Goal: Information Seeking & Learning: Learn about a topic

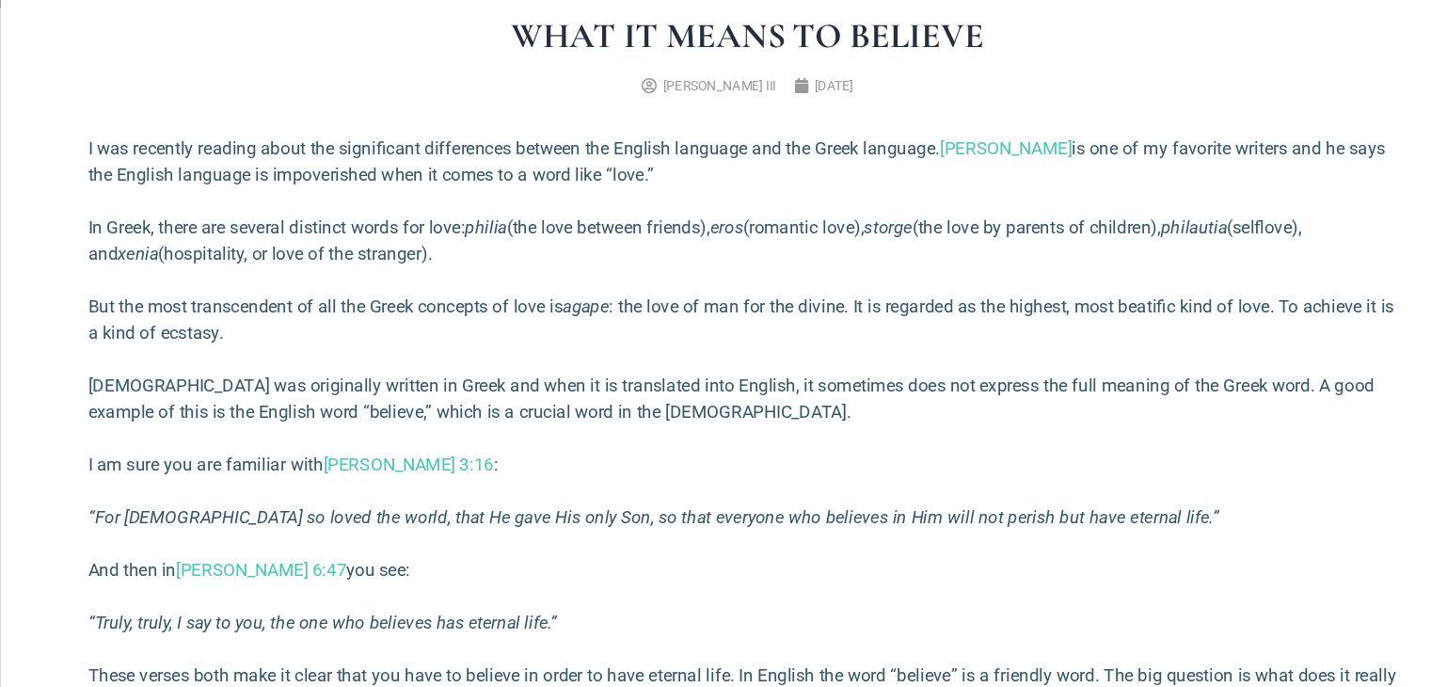
scroll to position [659, 0]
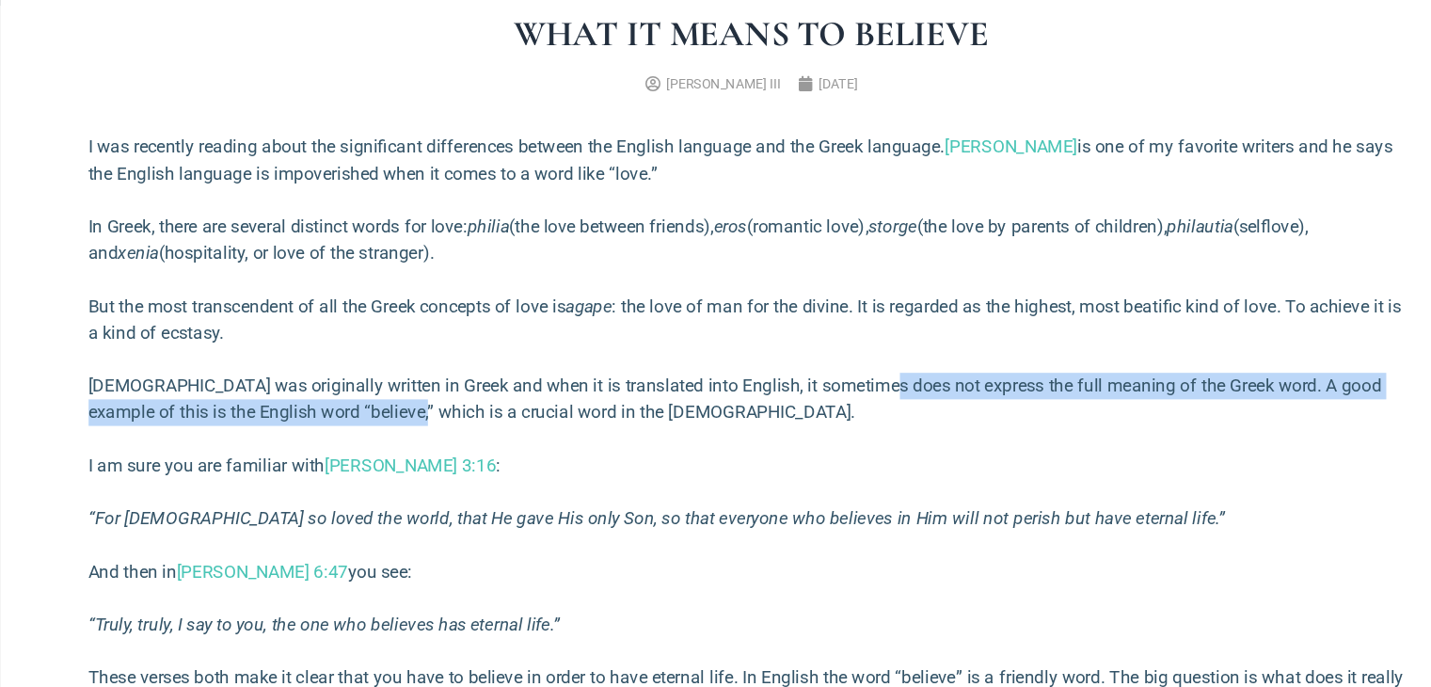
drag, startPoint x: 830, startPoint y: 369, endPoint x: 445, endPoint y: 414, distance: 387.5
click at [445, 414] on div "I was recently reading about the significant differences between the English la…" at bounding box center [716, 609] width 1129 height 874
click at [445, 414] on p "[DEMOGRAPHIC_DATA] was originally written in Greek and when it is translated in…" at bounding box center [716, 397] width 1129 height 45
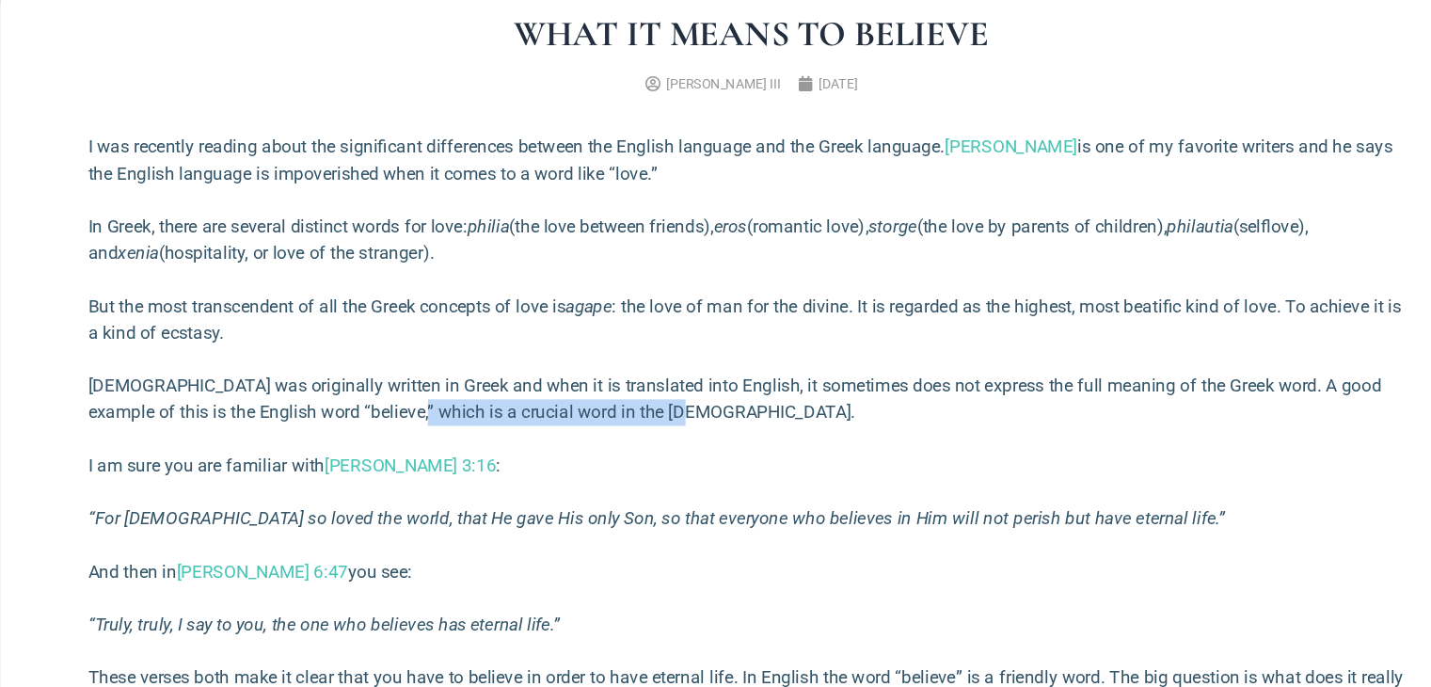
drag, startPoint x: 445, startPoint y: 414, endPoint x: 649, endPoint y: 414, distance: 204.2
click at [649, 414] on p "[DEMOGRAPHIC_DATA] was originally written in Greek and when it is translated in…" at bounding box center [716, 397] width 1129 height 45
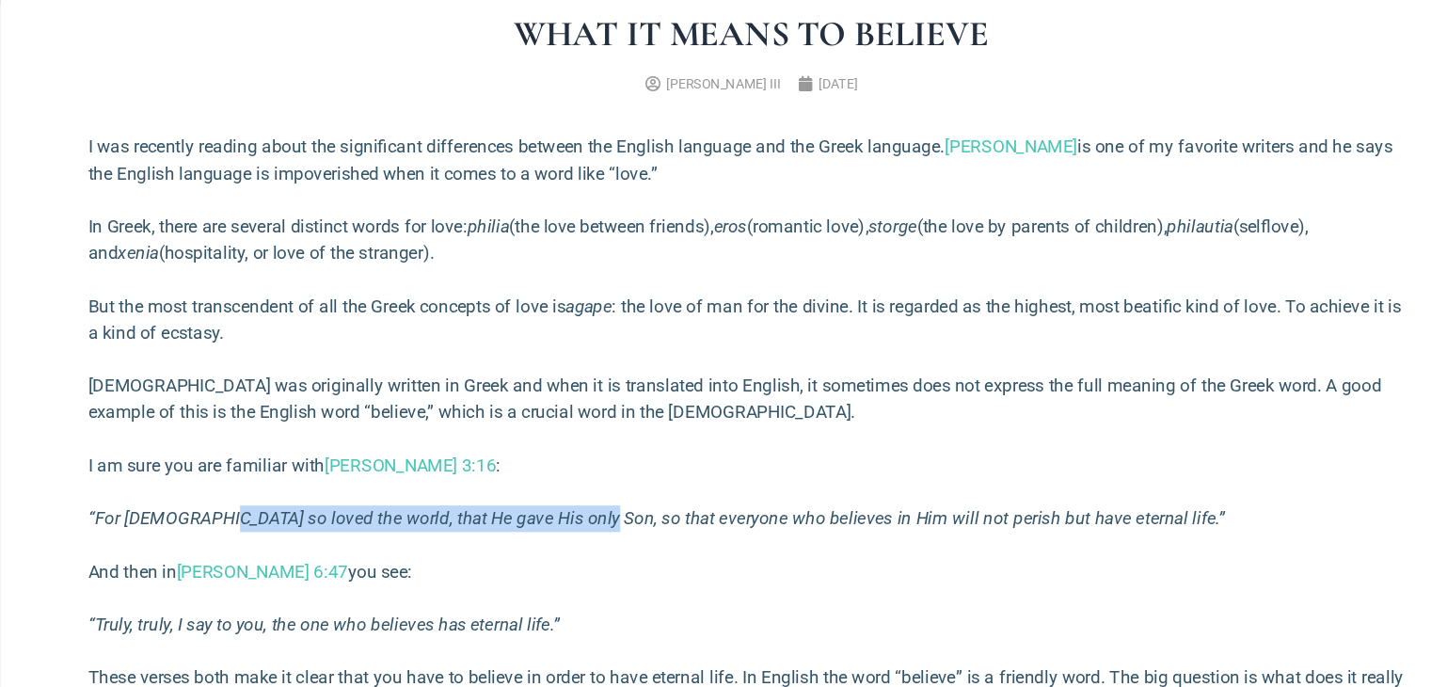
drag, startPoint x: 260, startPoint y: 497, endPoint x: 562, endPoint y: 484, distance: 302.4
click at [562, 484] on div "I was recently reading about the significant differences between the English la…" at bounding box center [716, 609] width 1129 height 874
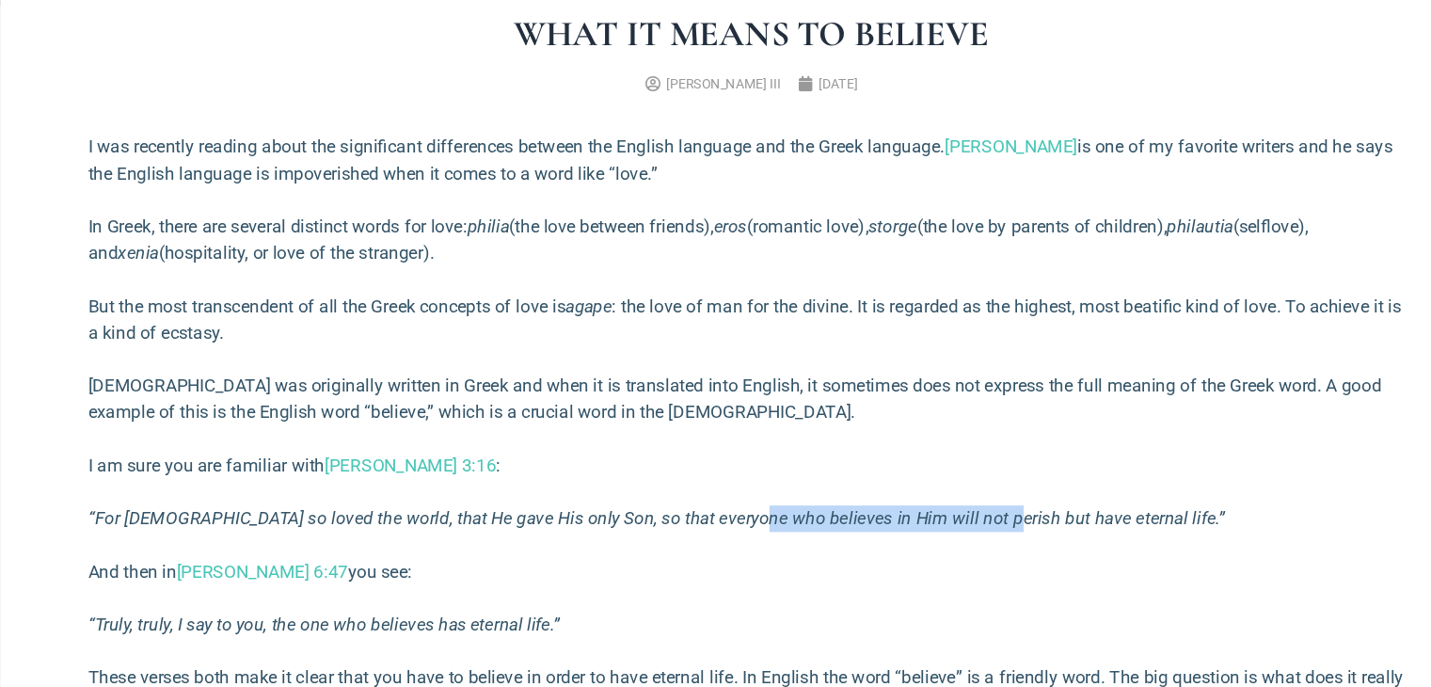
drag, startPoint x: 702, startPoint y: 497, endPoint x: 909, endPoint y: 487, distance: 207.3
click at [909, 488] on p "“For [DEMOGRAPHIC_DATA] so loved the world, that He gave His only Son, so that …" at bounding box center [716, 499] width 1129 height 23
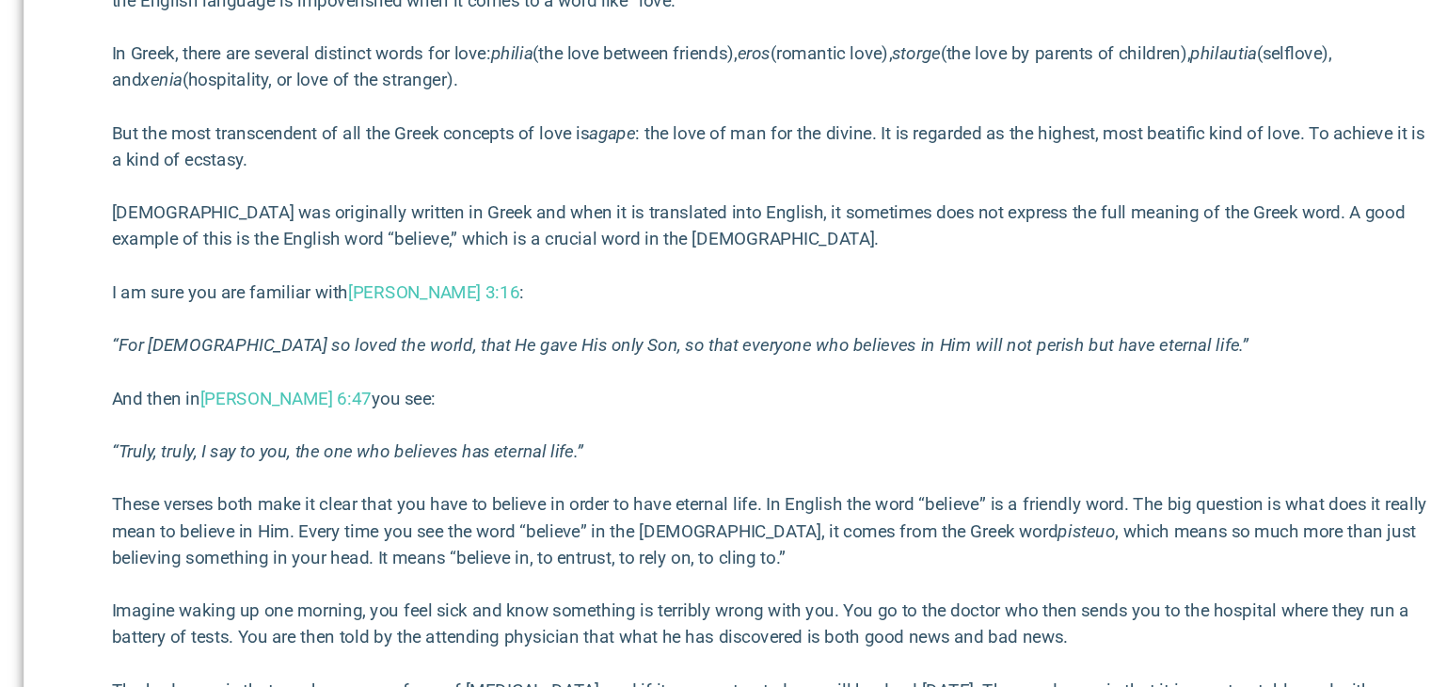
scroll to position [764, 0]
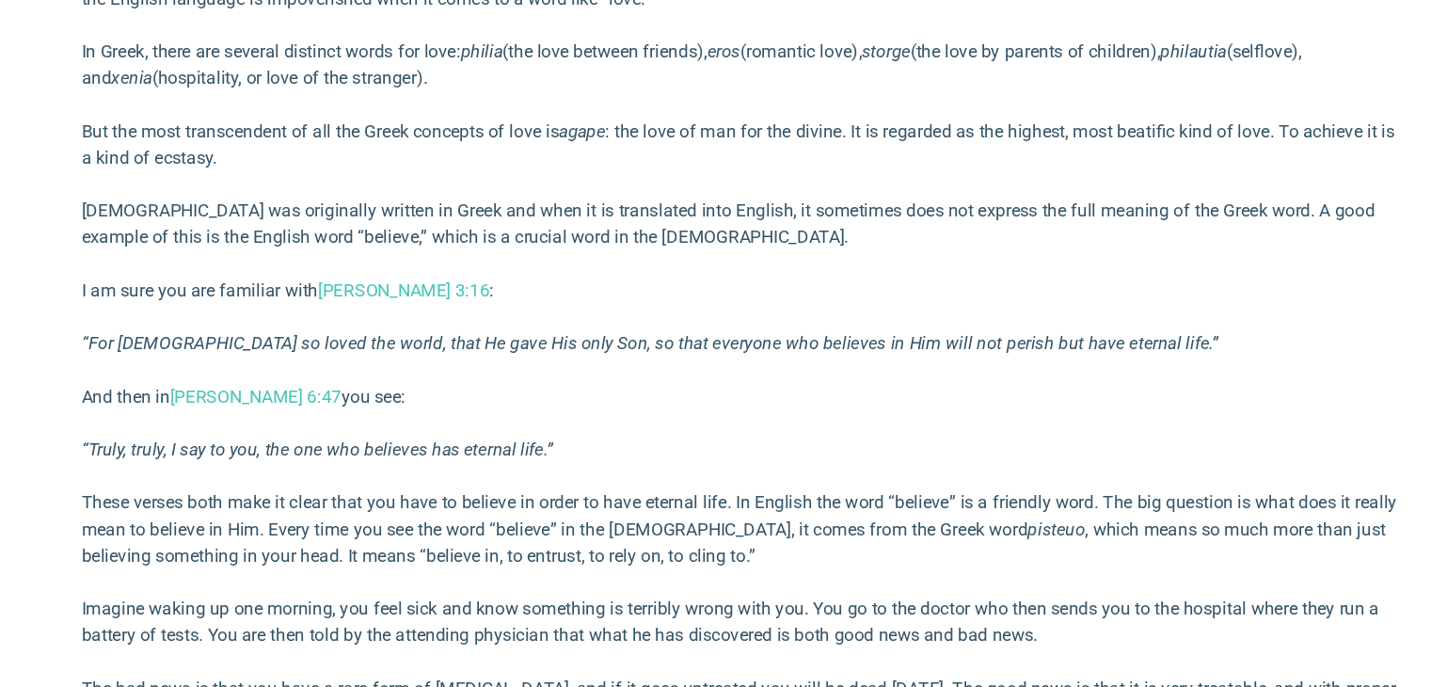
click at [701, 436] on p "And then in [PERSON_NAME][DEMOGRAPHIC_DATA]:47 you see:" at bounding box center [716, 439] width 1129 height 23
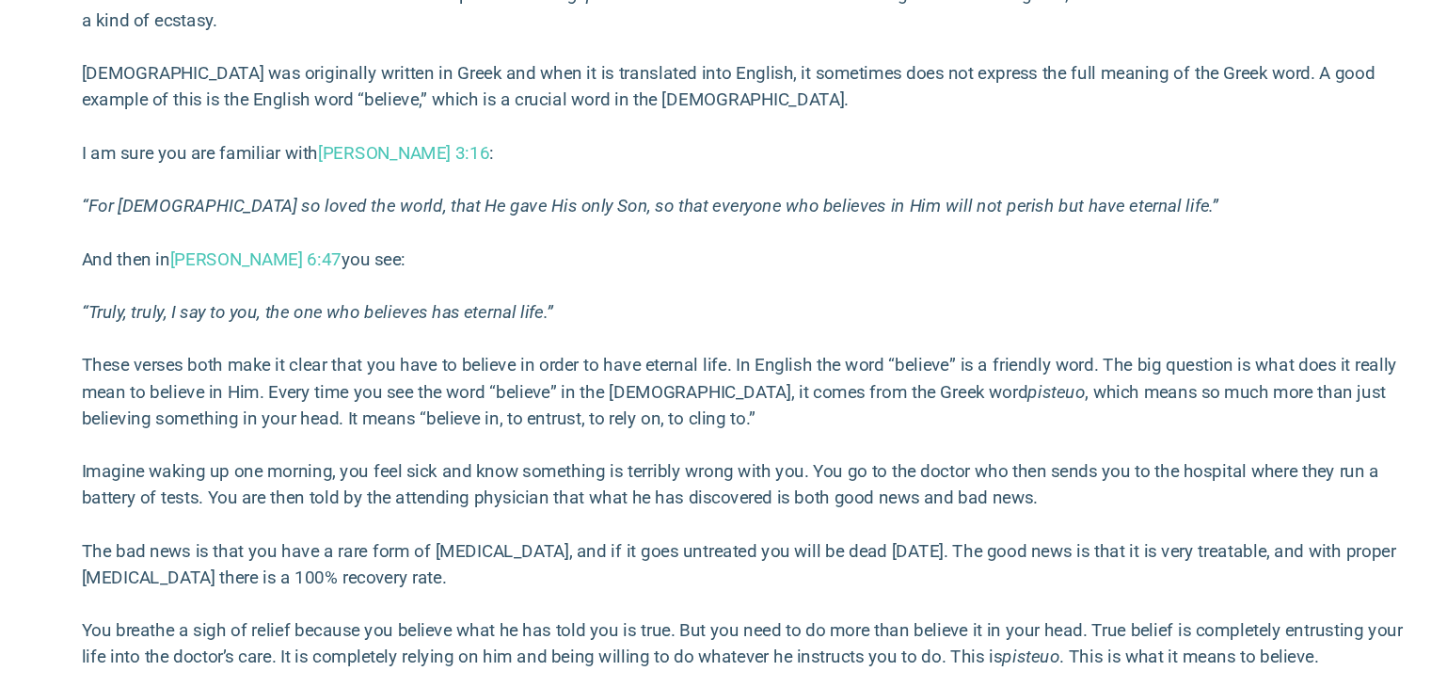
scroll to position [887, 0]
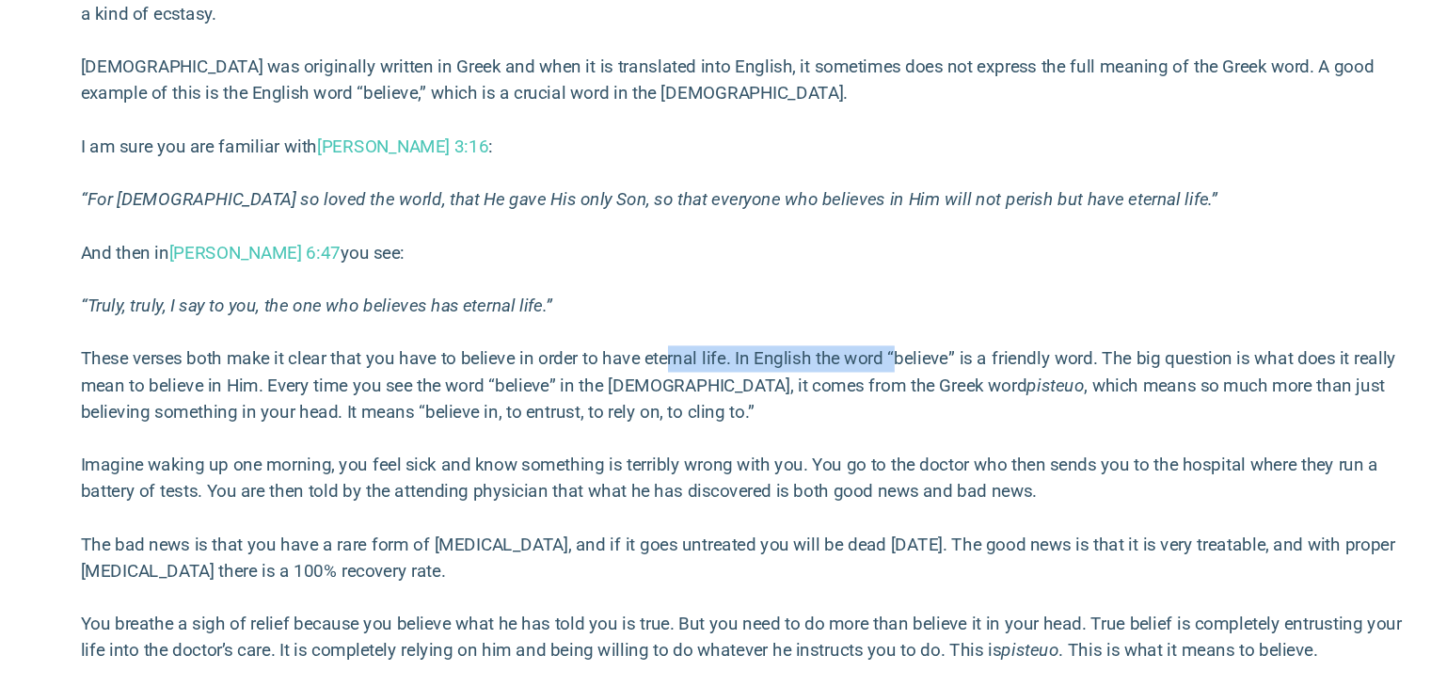
drag, startPoint x: 653, startPoint y: 416, endPoint x: 860, endPoint y: 391, distance: 208.6
click at [860, 391] on div "I was recently reading about the significant differences between the English la…" at bounding box center [716, 381] width 1129 height 874
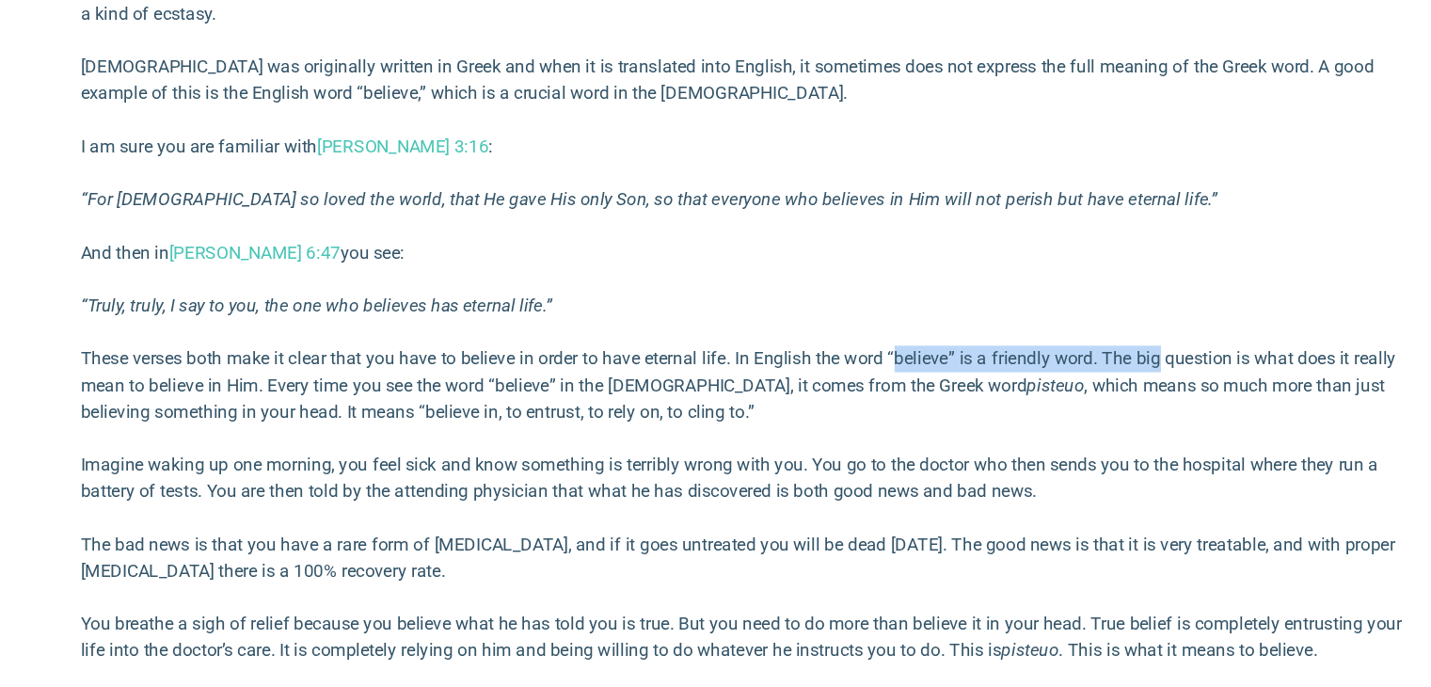
drag, startPoint x: 860, startPoint y: 391, endPoint x: 1058, endPoint y: 406, distance: 198.2
click at [1058, 406] on div "I was recently reading about the significant differences between the English la…" at bounding box center [716, 381] width 1129 height 874
click at [345, 447] on p "These verses both make it clear that you have to believe in order to have etern…" at bounding box center [716, 430] width 1129 height 68
drag, startPoint x: 422, startPoint y: 455, endPoint x: 519, endPoint y: 452, distance: 97.9
click at [519, 452] on p "These verses both make it clear that you have to believe in order to have etern…" at bounding box center [716, 430] width 1129 height 68
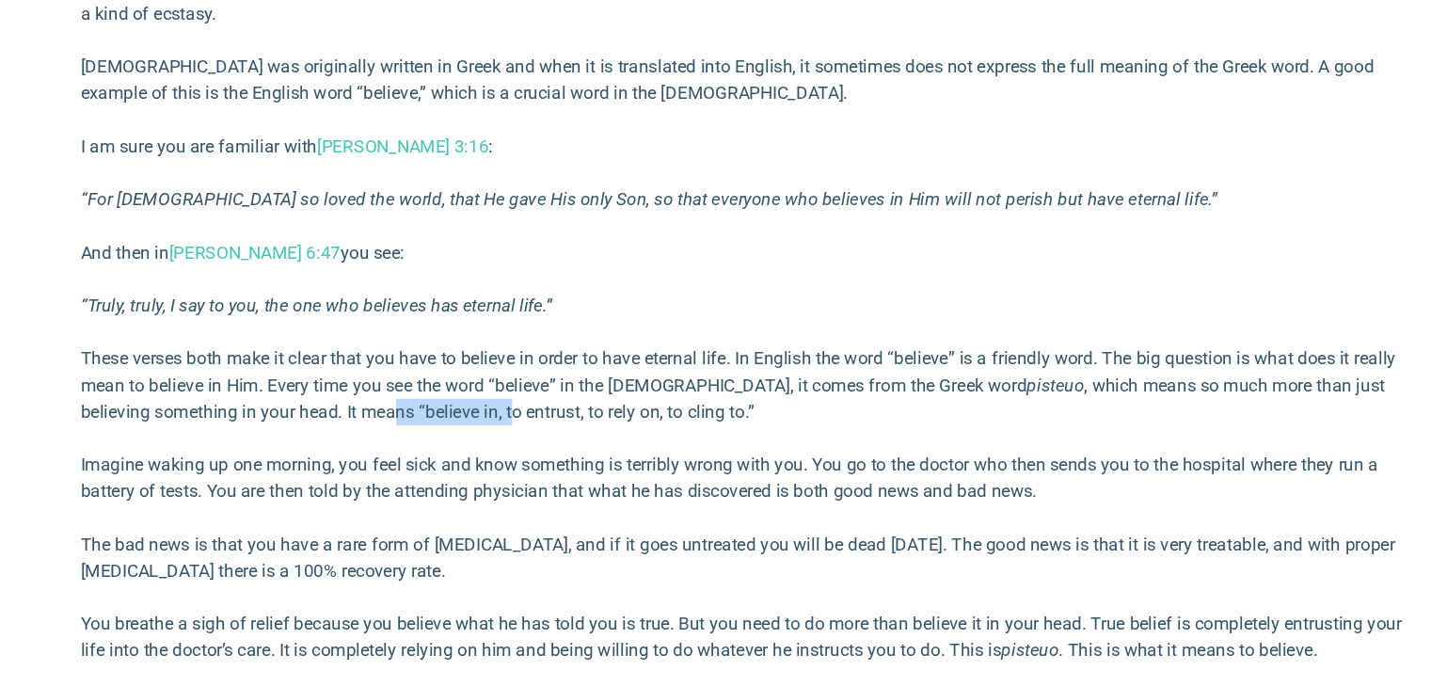
click at [519, 452] on p "These verses both make it clear that you have to believe in order to have etern…" at bounding box center [716, 430] width 1129 height 68
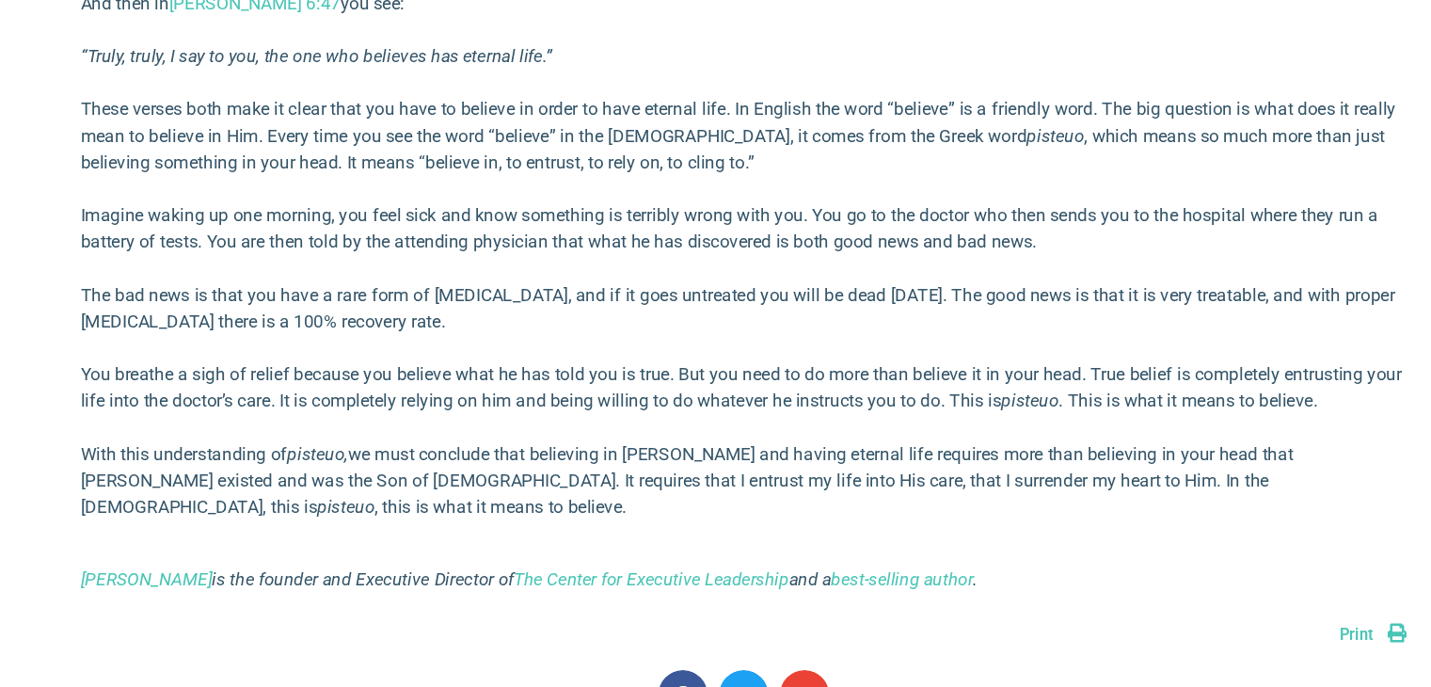
scroll to position [1132, 0]
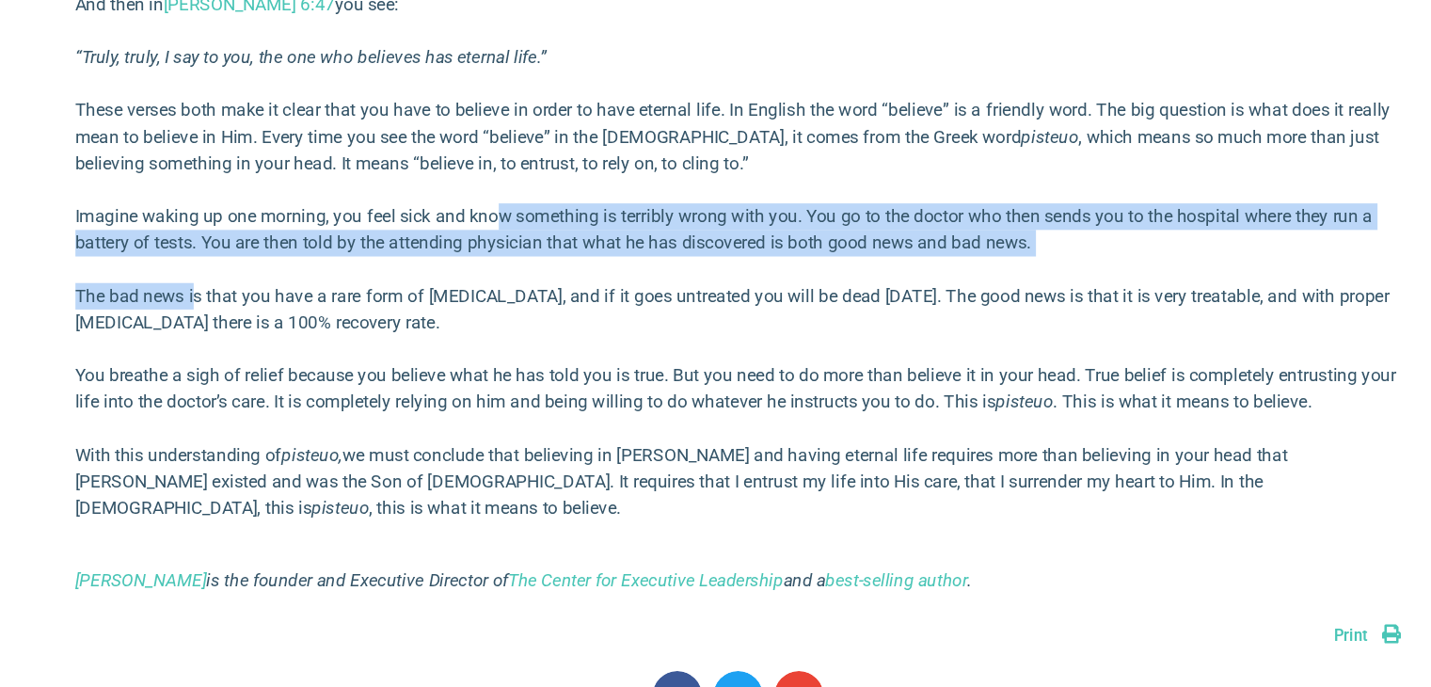
drag, startPoint x: 516, startPoint y: 256, endPoint x: 256, endPoint y: 317, distance: 266.8
click at [256, 317] on div "I was recently reading about the significant differences between the English la…" at bounding box center [716, 135] width 1129 height 874
click at [256, 317] on p "The bad news is that you have a rare form of [MEDICAL_DATA], and if it goes unt…" at bounding box center [716, 330] width 1129 height 45
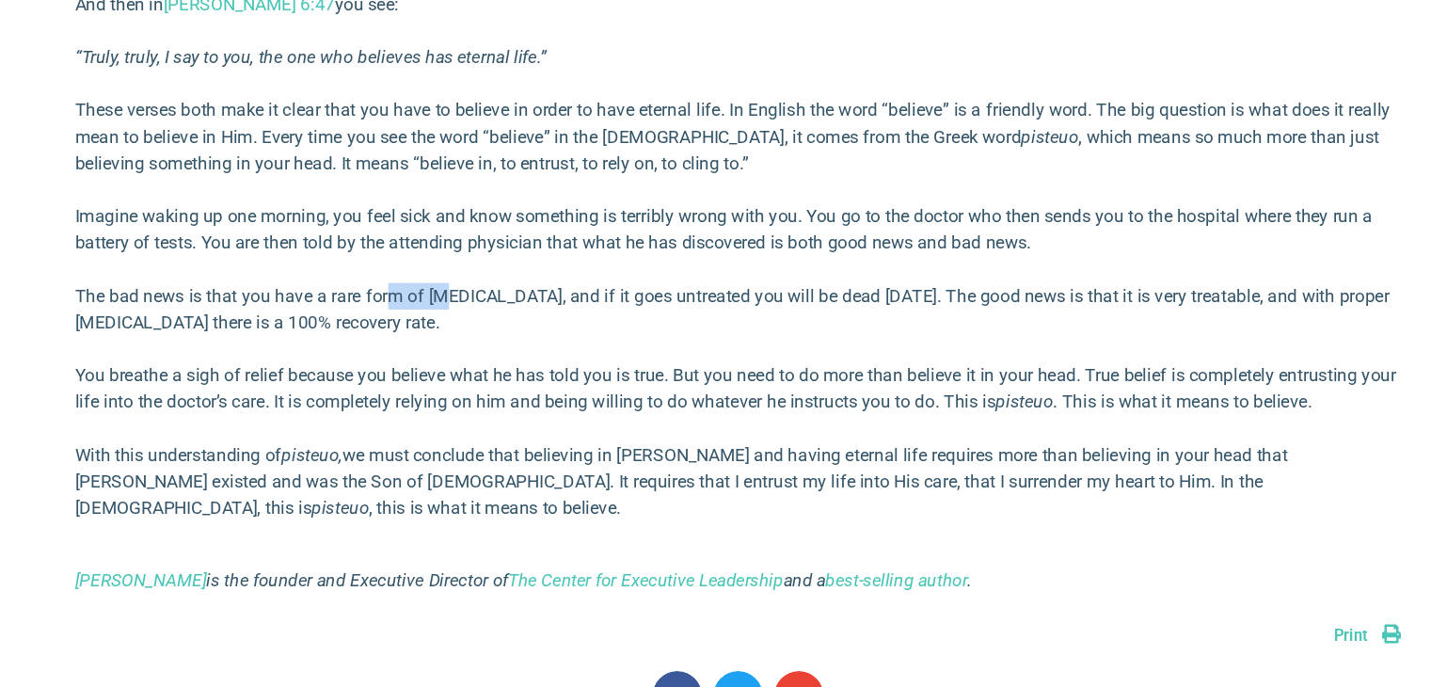
drag, startPoint x: 472, startPoint y: 309, endPoint x: 406, endPoint y: 324, distance: 68.5
click at [406, 324] on p "The bad news is that you have a rare form of [MEDICAL_DATA], and if it goes unt…" at bounding box center [716, 330] width 1129 height 45
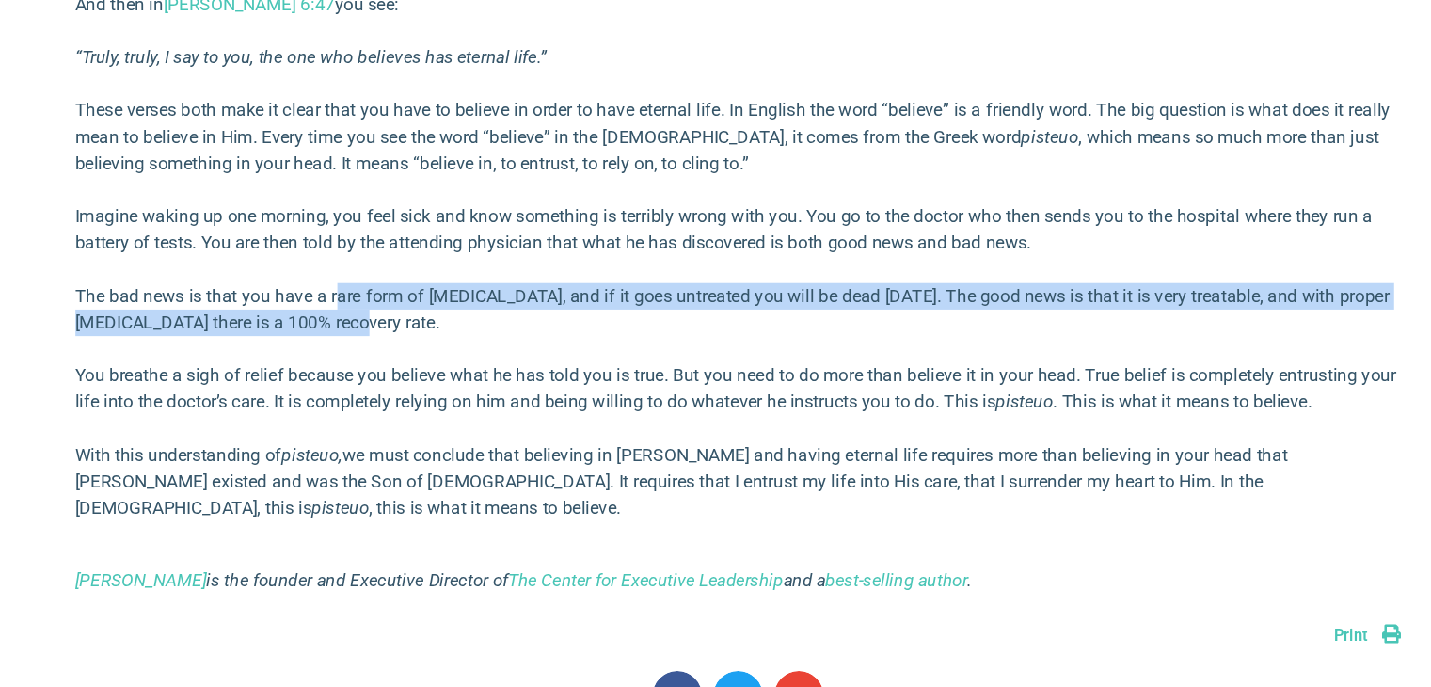
drag, startPoint x: 371, startPoint y: 328, endPoint x: 376, endPoint y: 343, distance: 15.2
click at [376, 343] on p "The bad news is that you have a rare form of [MEDICAL_DATA], and if it goes unt…" at bounding box center [716, 330] width 1129 height 45
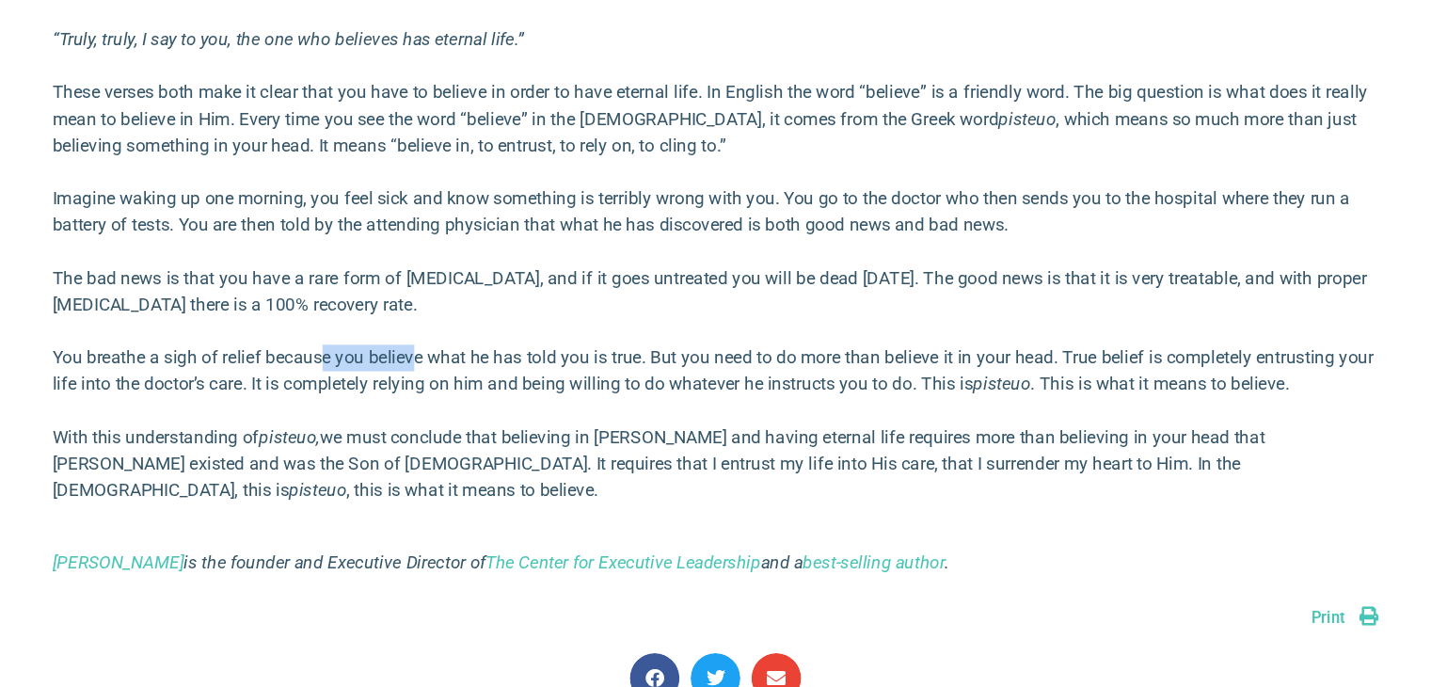
drag, startPoint x: 378, startPoint y: 388, endPoint x: 481, endPoint y: 375, distance: 103.3
click at [481, 375] on p "You breathe a sigh of relief because you believe what he has told you is true. …" at bounding box center [716, 397] width 1129 height 45
drag, startPoint x: 766, startPoint y: 386, endPoint x: 866, endPoint y: 377, distance: 100.1
click at [866, 377] on p "You breathe a sigh of relief because you believe what he has told you is true. …" at bounding box center [716, 397] width 1129 height 45
drag, startPoint x: 287, startPoint y: 406, endPoint x: 503, endPoint y: 410, distance: 215.6
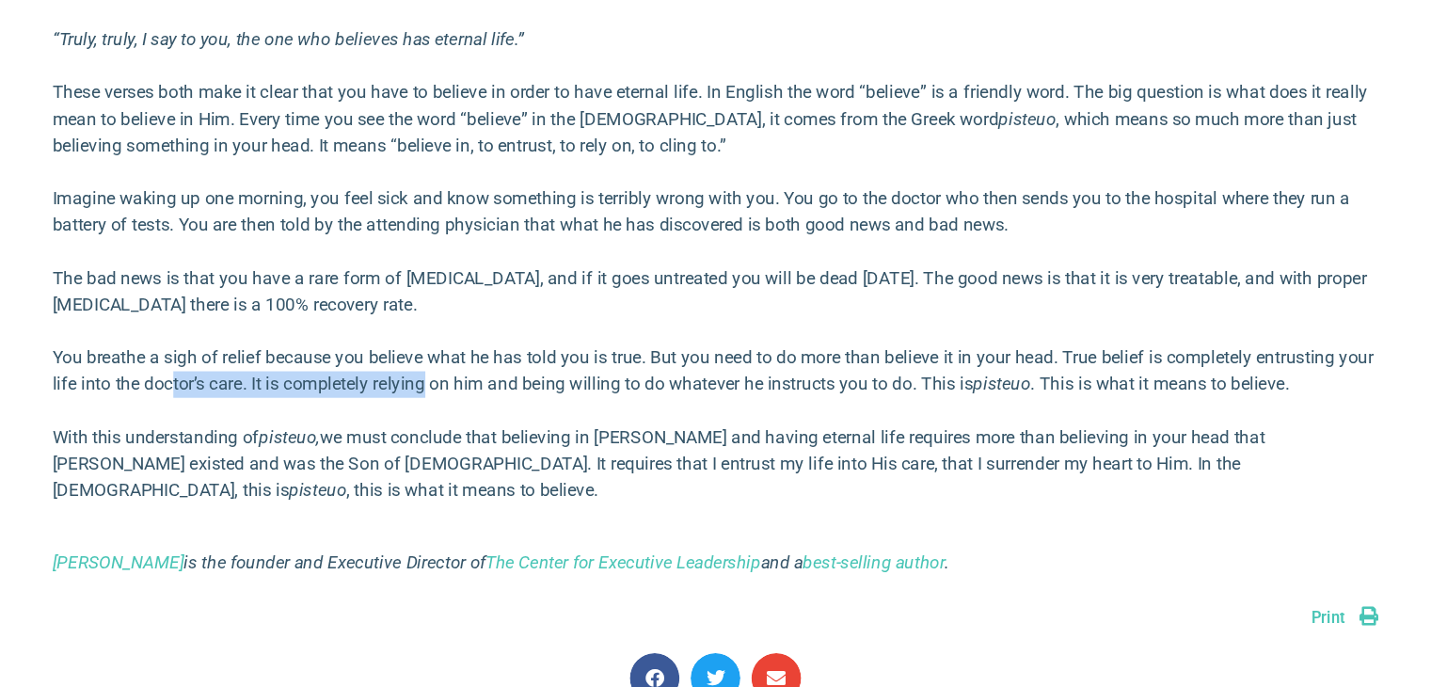
click at [503, 410] on p "You breathe a sigh of relief because you believe what he has told you is true. …" at bounding box center [716, 397] width 1129 height 45
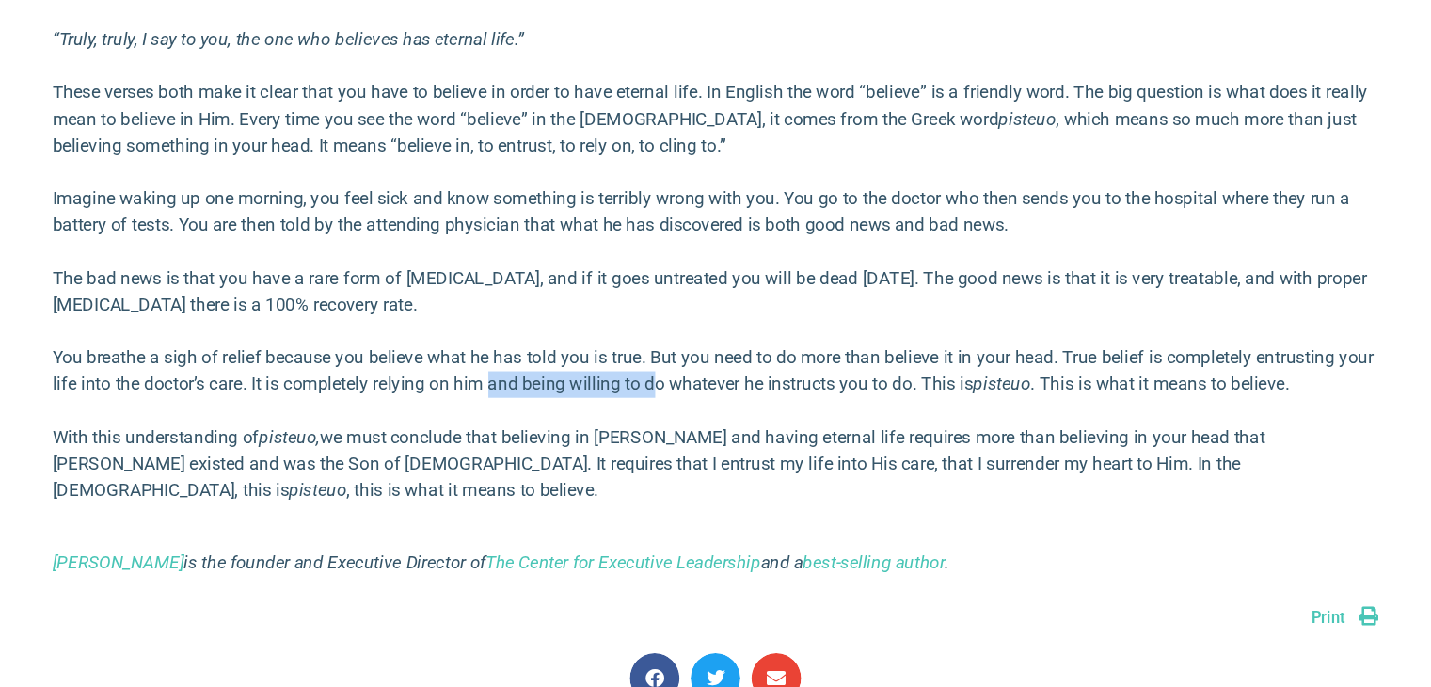
drag, startPoint x: 559, startPoint y: 403, endPoint x: 702, endPoint y: 416, distance: 143.7
click at [702, 416] on p "You breathe a sigh of relief because you believe what he has told you is true. …" at bounding box center [716, 397] width 1129 height 45
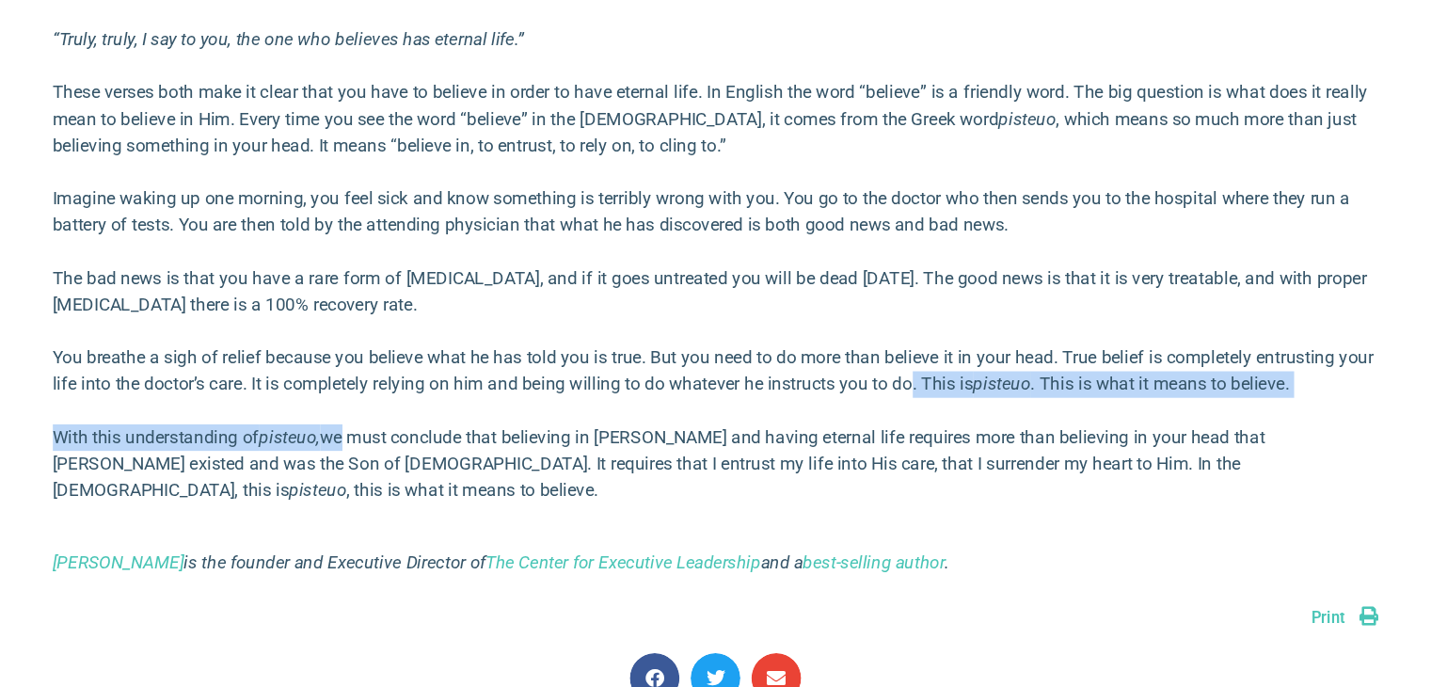
drag, startPoint x: 920, startPoint y: 412, endPoint x: 388, endPoint y: 457, distance: 534.6
click at [388, 457] on div "I was recently reading about the significant differences between the English la…" at bounding box center [716, 135] width 1129 height 874
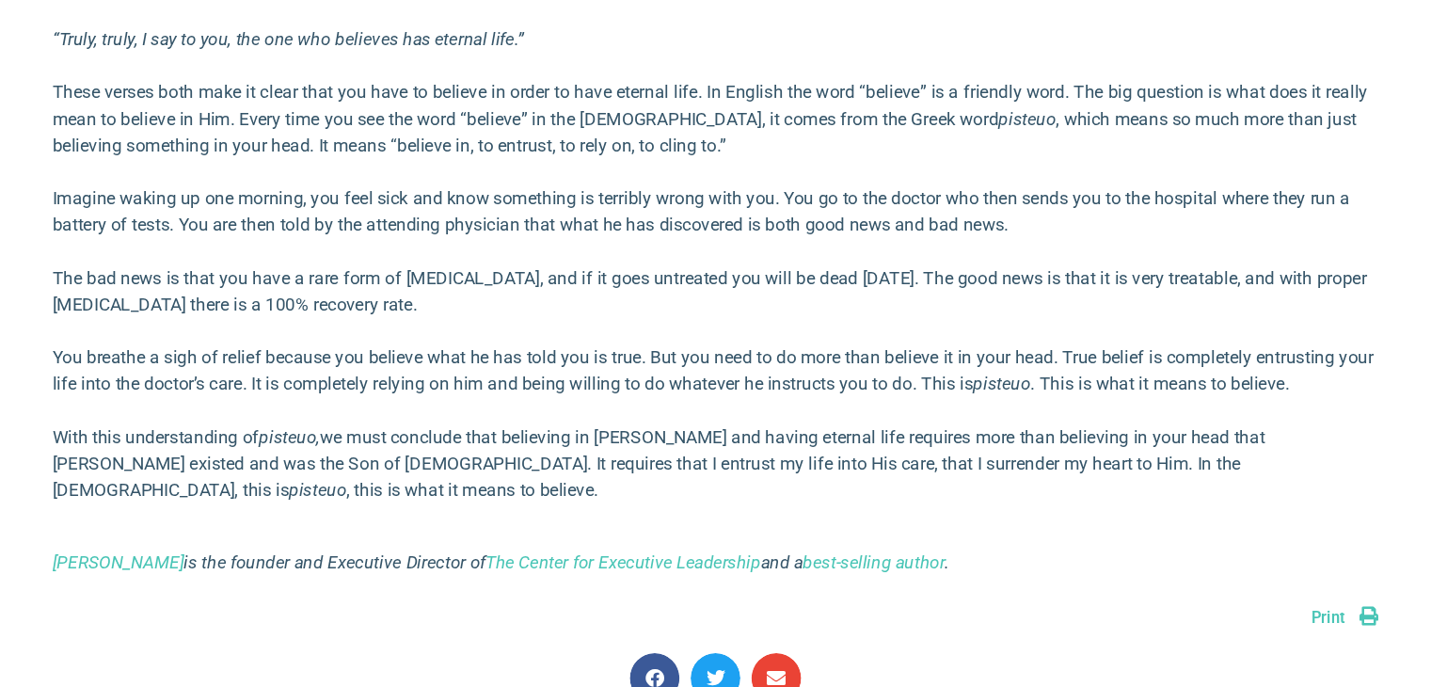
click at [388, 457] on p "With this understanding of pisteuo, we must conclude that believing in [PERSON_…" at bounding box center [716, 477] width 1129 height 68
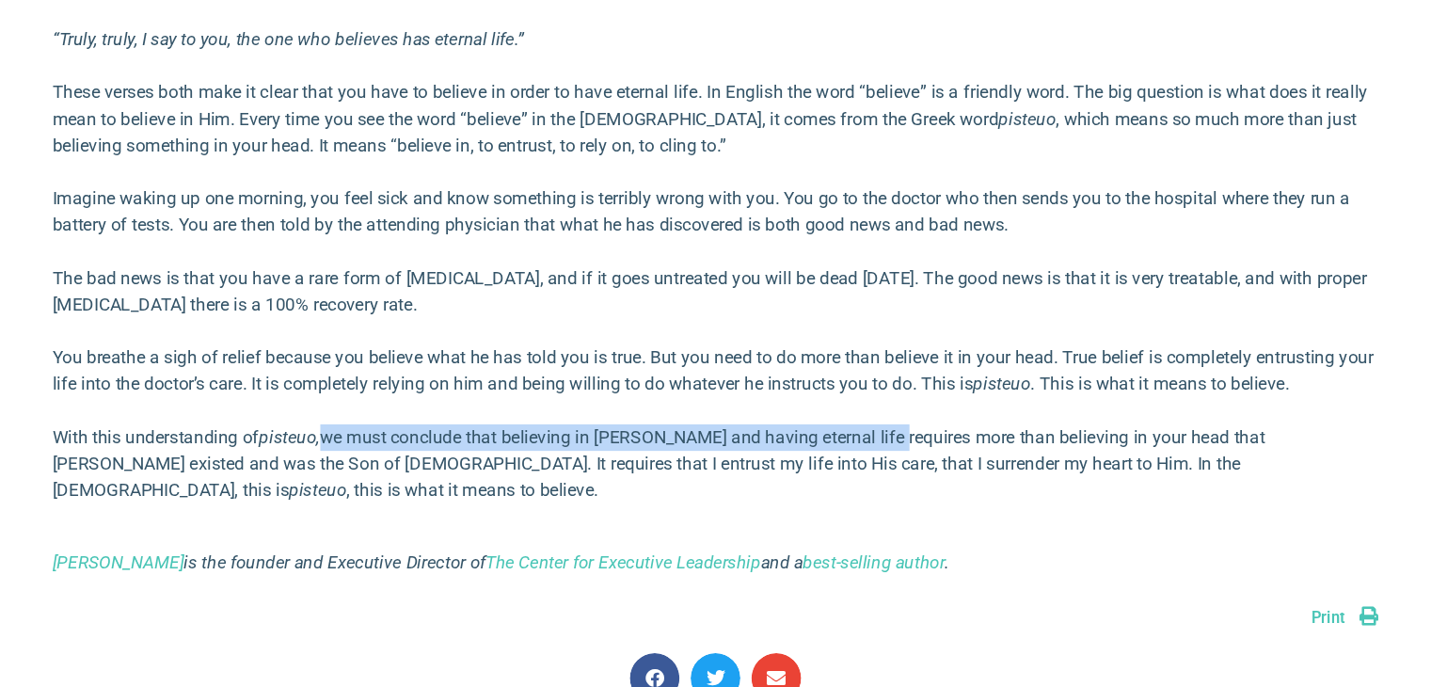
drag, startPoint x: 388, startPoint y: 457, endPoint x: 823, endPoint y: 452, distance: 435.8
click at [823, 452] on p "With this understanding of pisteuo, we must conclude that believing in [PERSON_…" at bounding box center [716, 477] width 1129 height 68
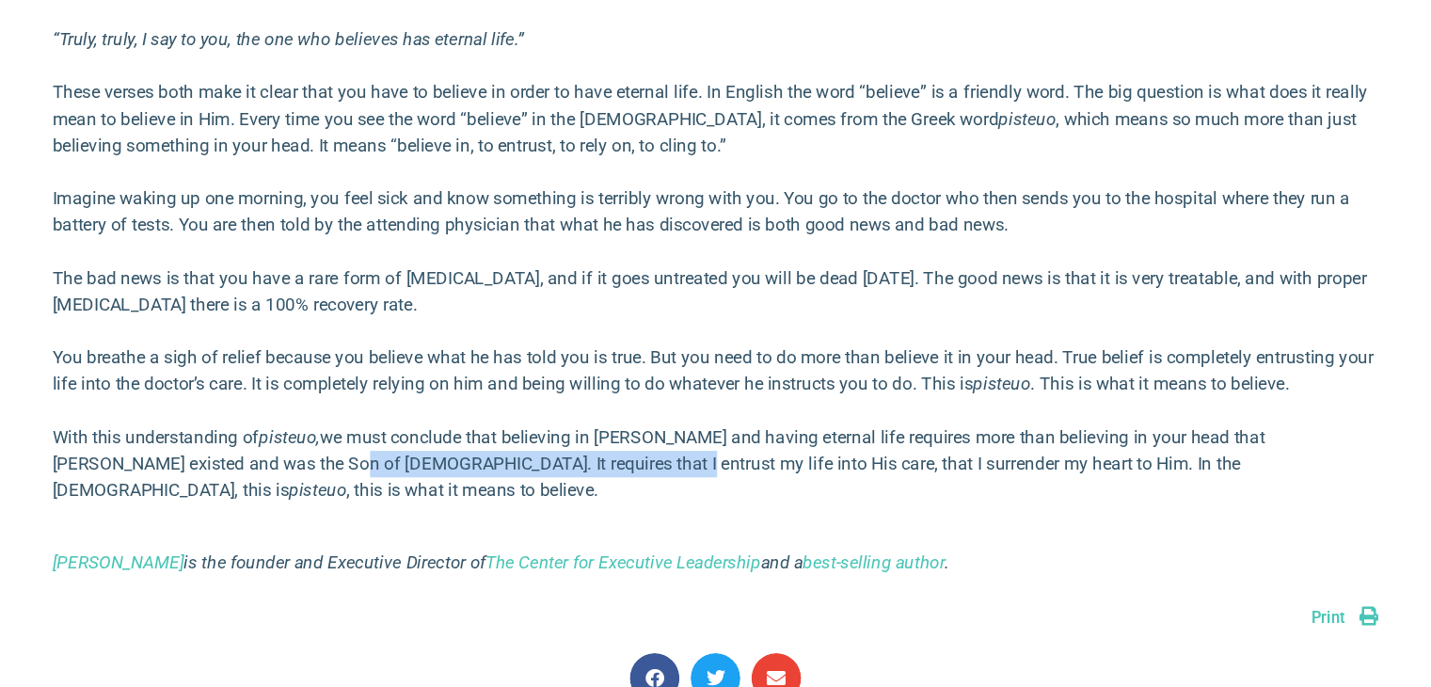
drag, startPoint x: 296, startPoint y: 477, endPoint x: 552, endPoint y: 483, distance: 257.0
click at [552, 483] on p "With this understanding of pisteuo, we must conclude that believing in [PERSON_…" at bounding box center [716, 477] width 1129 height 68
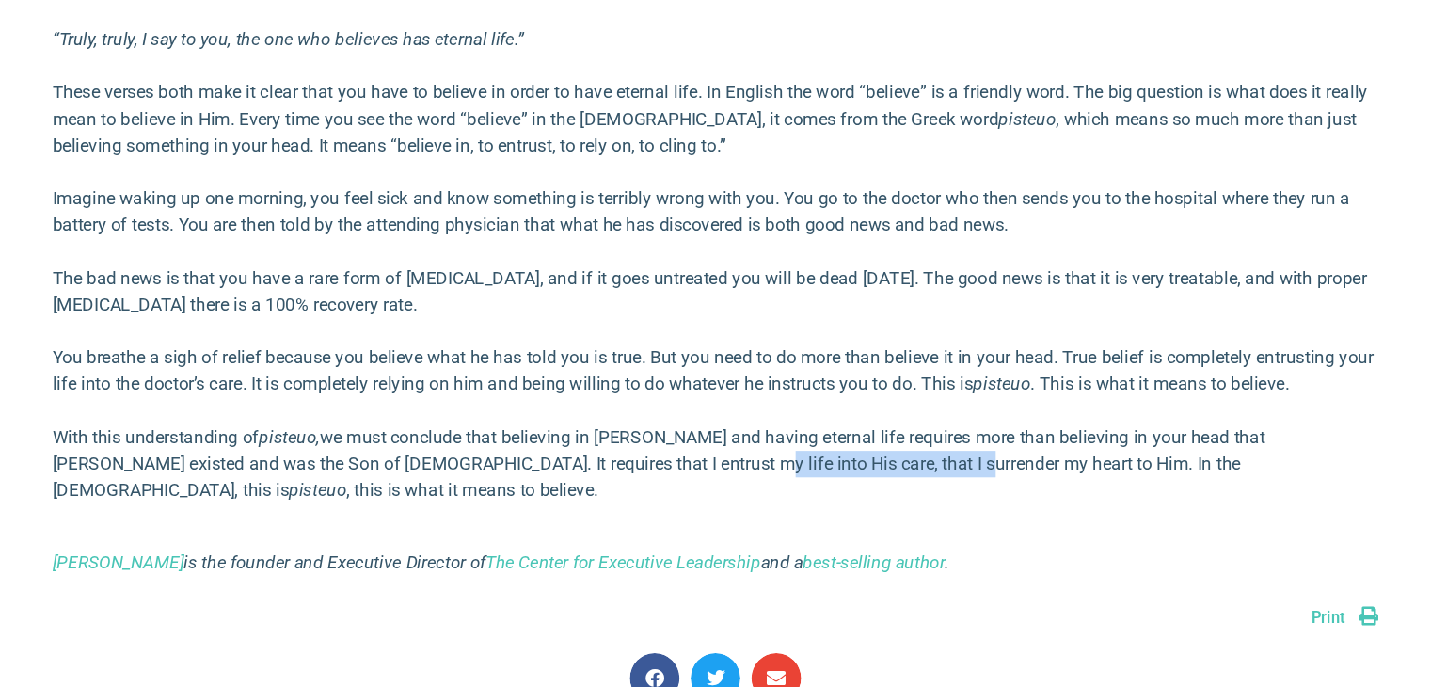
drag, startPoint x: 612, startPoint y: 487, endPoint x: 807, endPoint y: 480, distance: 194.9
click at [807, 480] on p "With this understanding of pisteuo, we must conclude that believing in [PERSON_…" at bounding box center [716, 477] width 1129 height 68
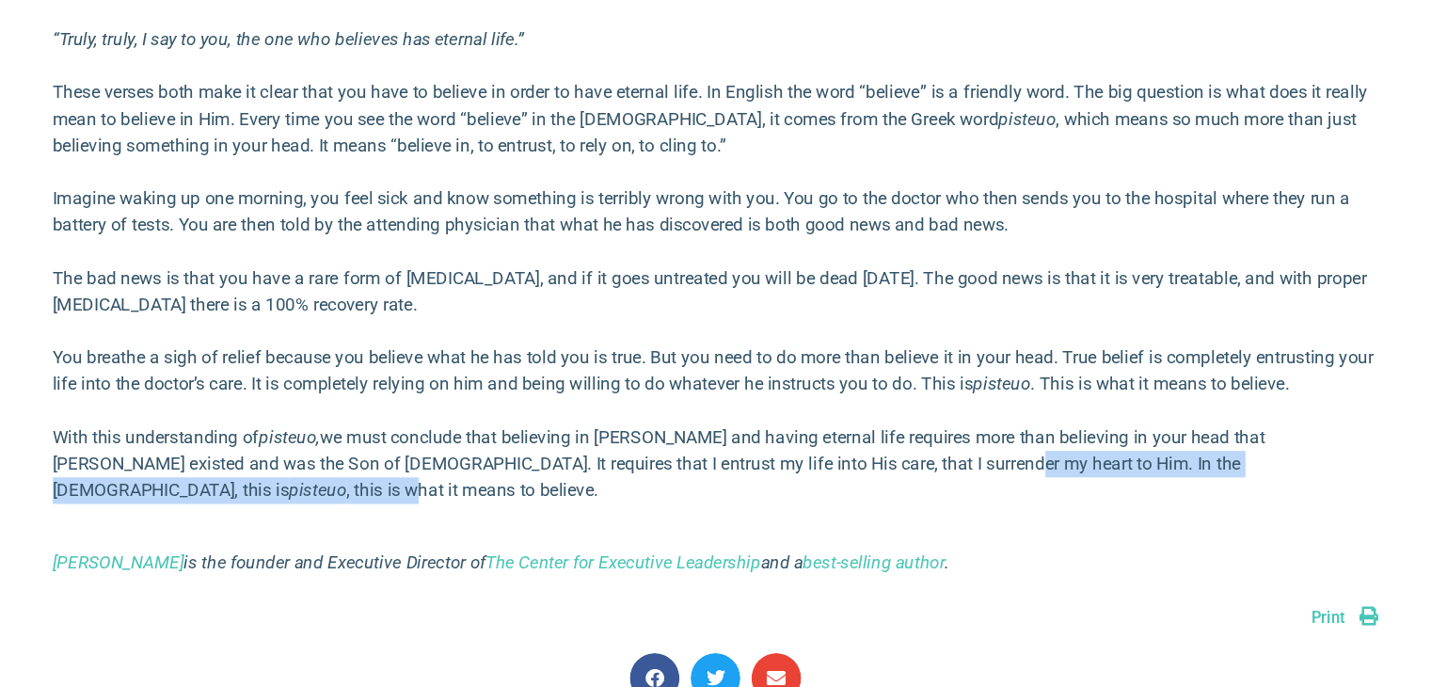
drag, startPoint x: 855, startPoint y: 475, endPoint x: 1082, endPoint y: 472, distance: 227.8
click at [1082, 472] on p "With this understanding of pisteuo, we must conclude that believing in [PERSON_…" at bounding box center [716, 477] width 1129 height 68
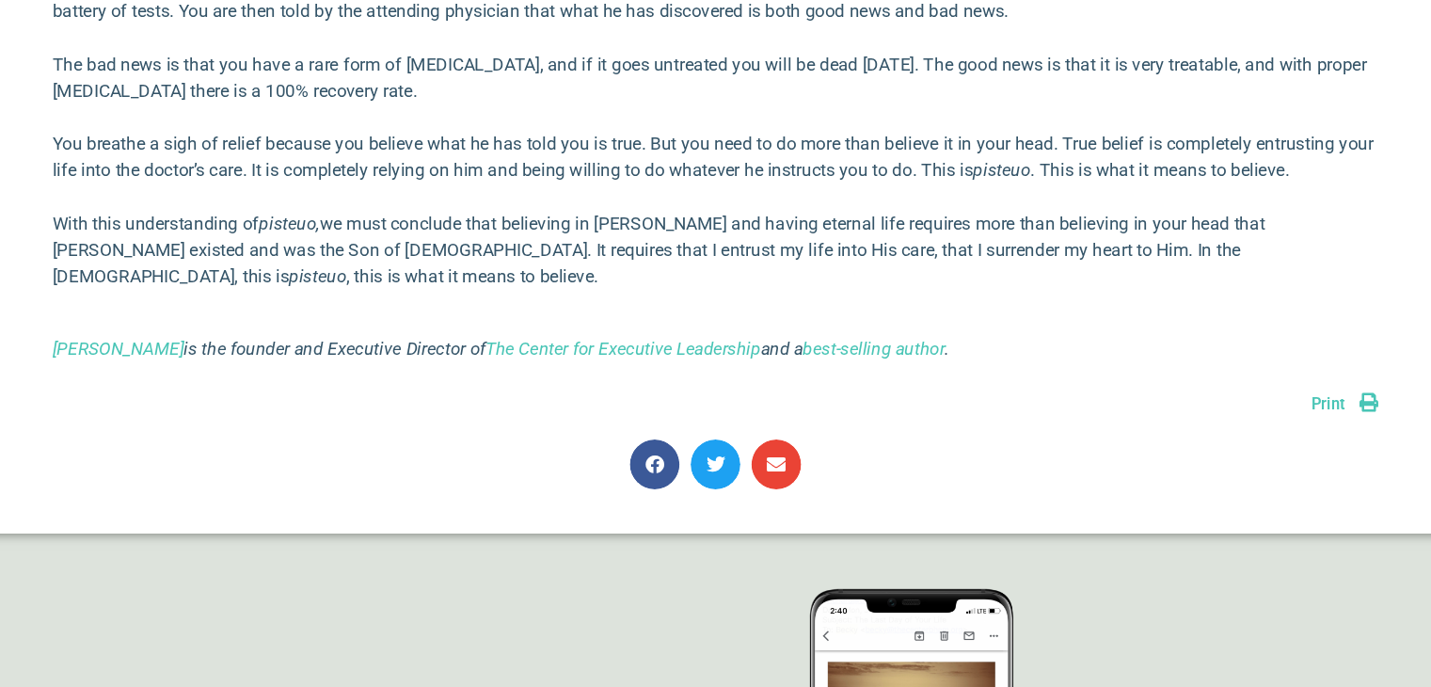
click at [1082, 492] on div at bounding box center [716, 502] width 1129 height 52
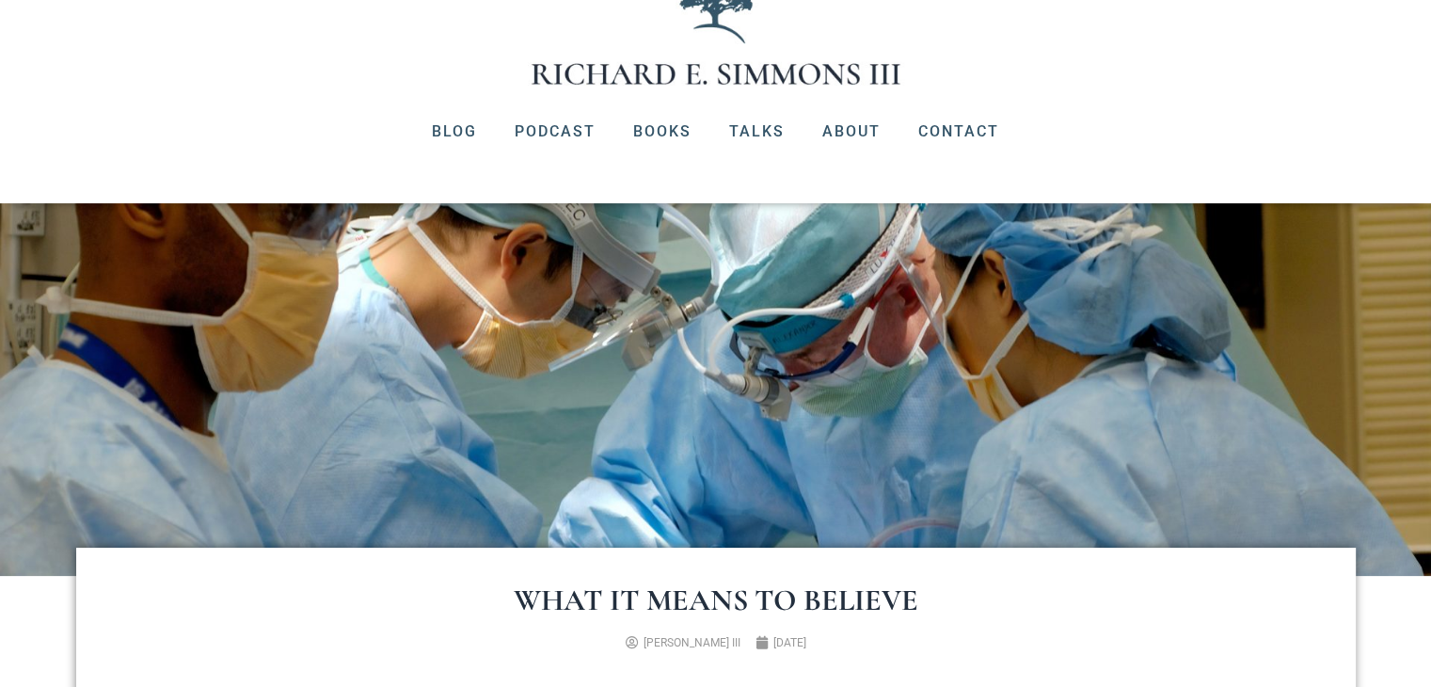
scroll to position [156, 0]
